Goal: Find specific page/section: Find specific page/section

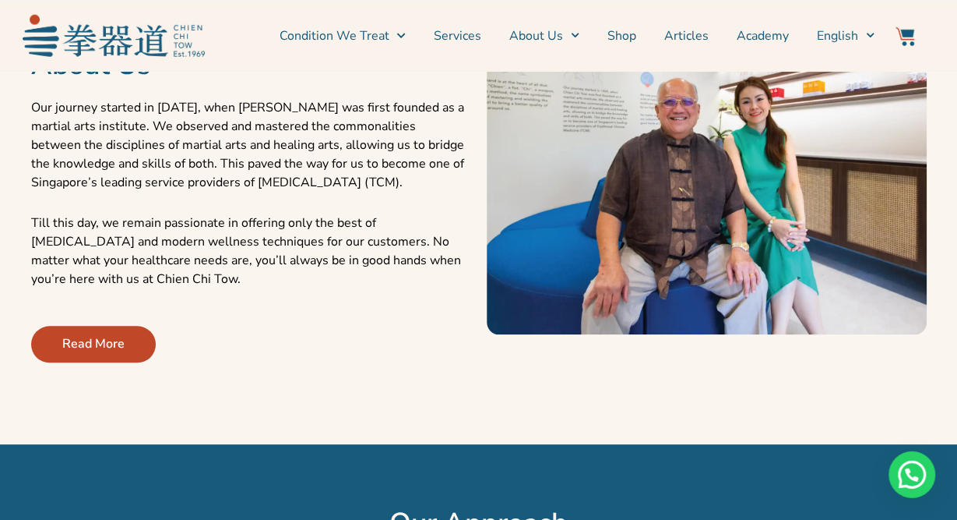
scroll to position [567, 0]
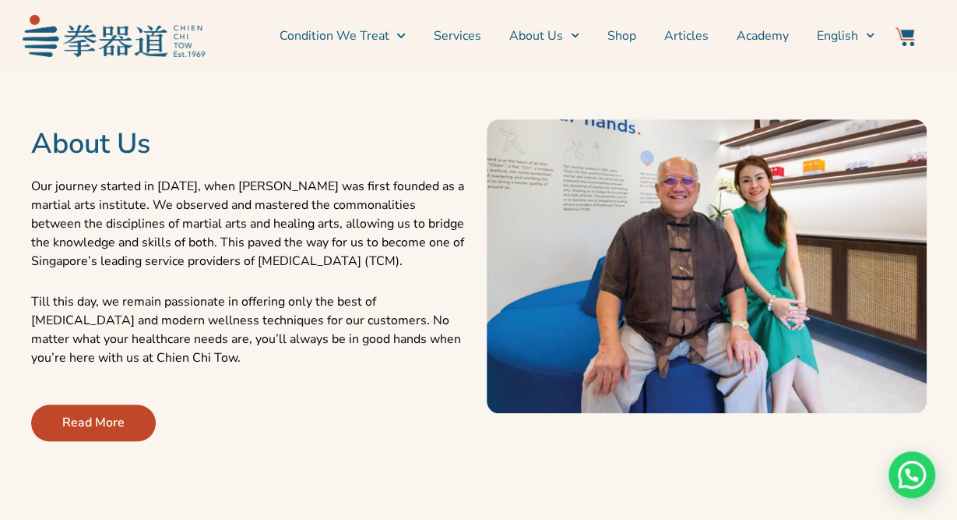
click at [99, 430] on span "Read More" at bounding box center [93, 422] width 62 height 19
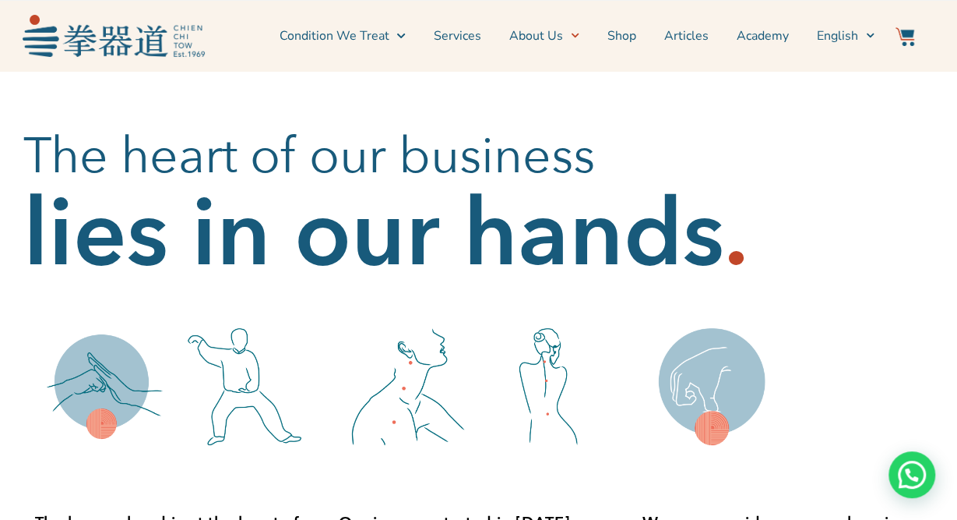
click at [610, 377] on div at bounding box center [548, 386] width 140 height 140
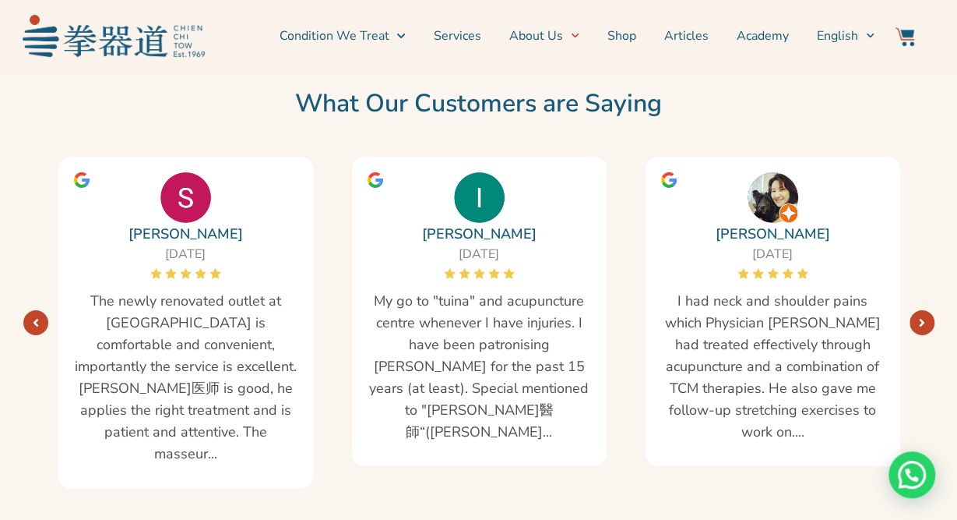
scroll to position [2633, 0]
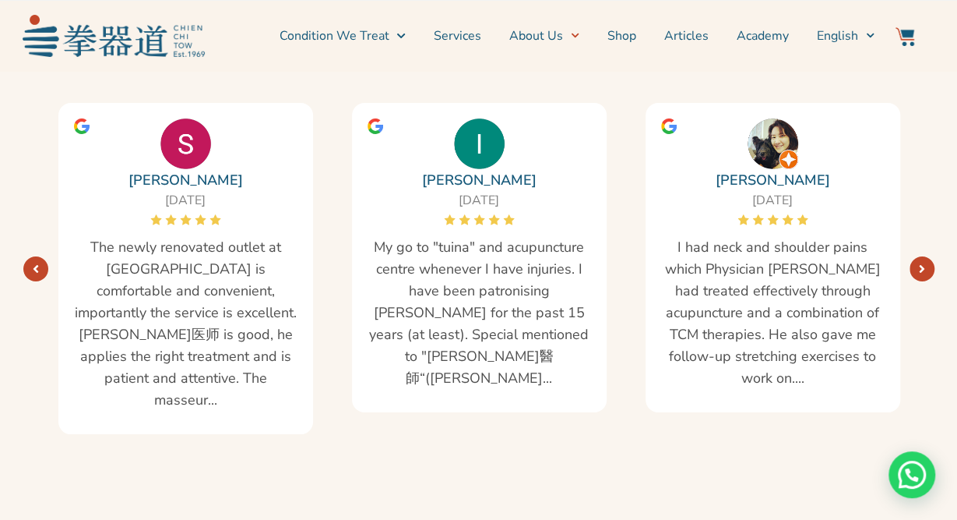
click at [605, 35] on li "Shop" at bounding box center [622, 35] width 57 height 39
click at [617, 31] on link "Shop" at bounding box center [622, 35] width 29 height 39
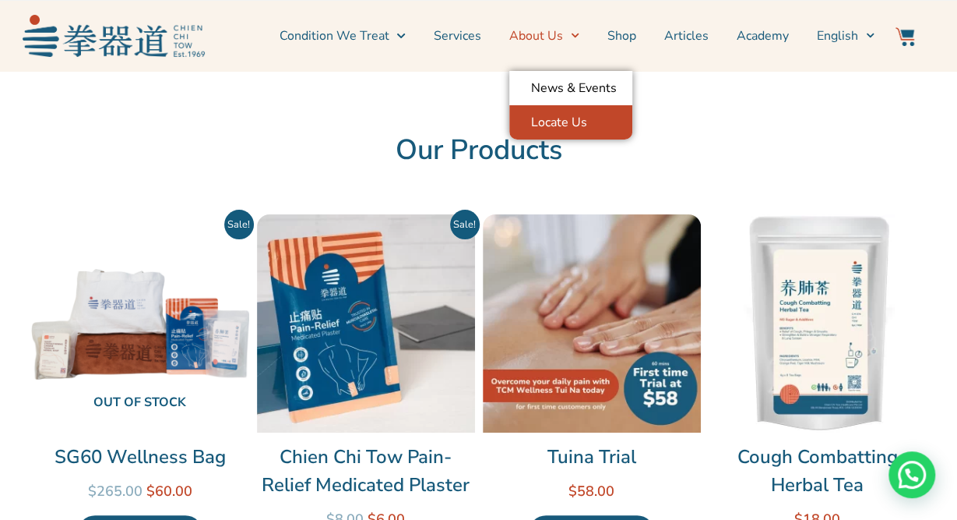
click at [552, 127] on link "Locate Us" at bounding box center [570, 122] width 123 height 34
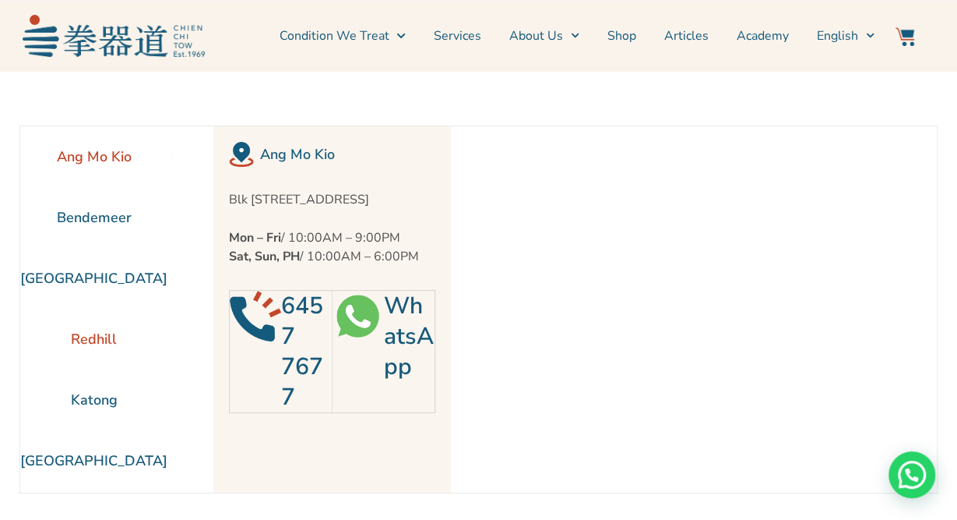
click at [99, 334] on li "Redhill" at bounding box center [93, 338] width 147 height 61
